Goal: Information Seeking & Learning: Compare options

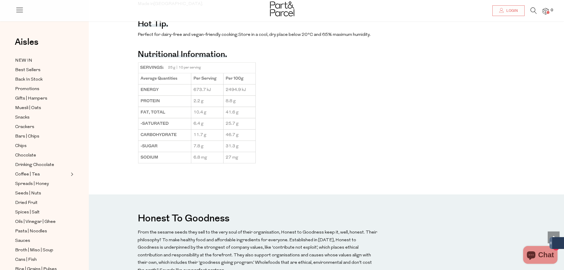
scroll to position [533, 0]
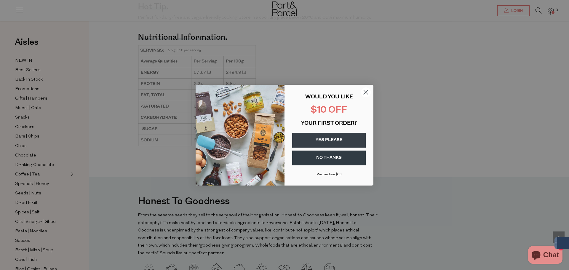
click at [365, 92] on icon "Close dialog" at bounding box center [366, 92] width 4 height 4
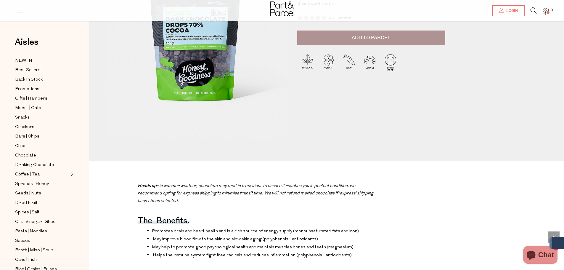
scroll to position [89, 0]
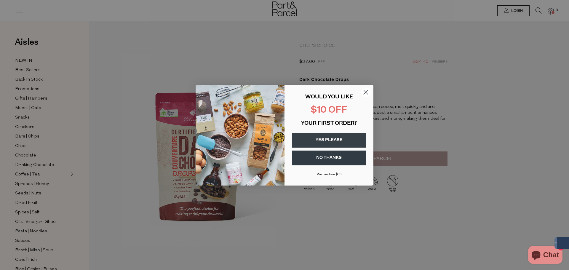
click at [367, 92] on circle "Close dialog" at bounding box center [366, 92] width 10 height 10
